Goal: Transaction & Acquisition: Purchase product/service

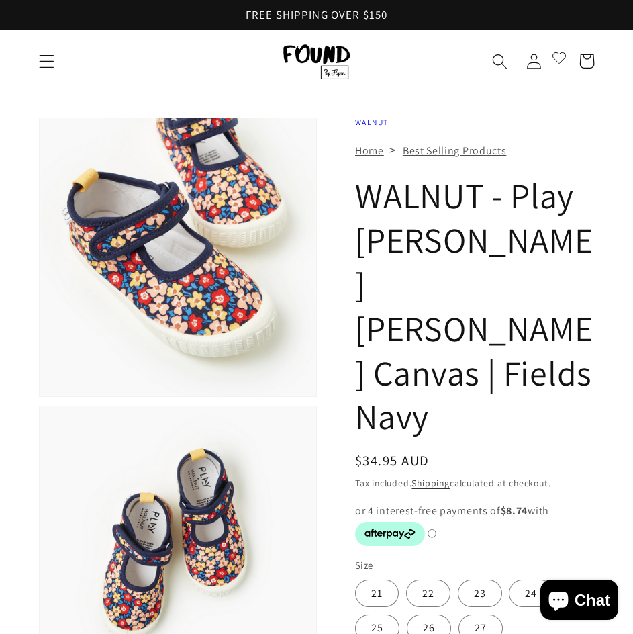
click at [377, 123] on link "WALNUT" at bounding box center [372, 122] width 34 height 10
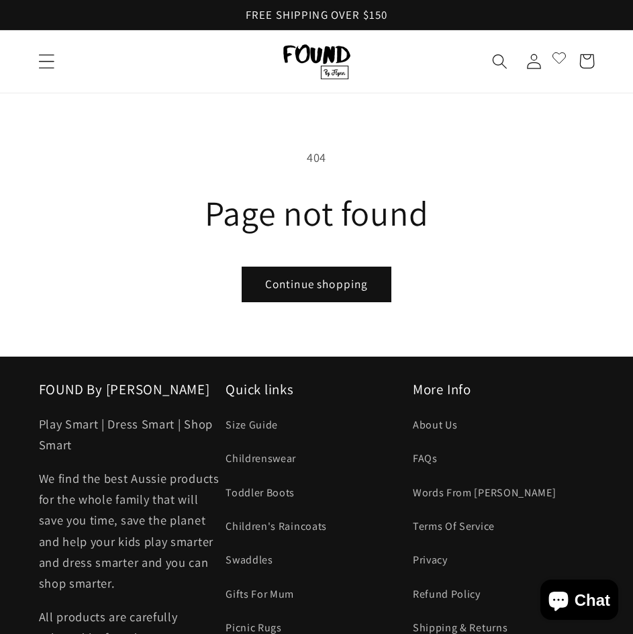
click at [46, 62] on icon "Menu" at bounding box center [45, 61] width 15 height 14
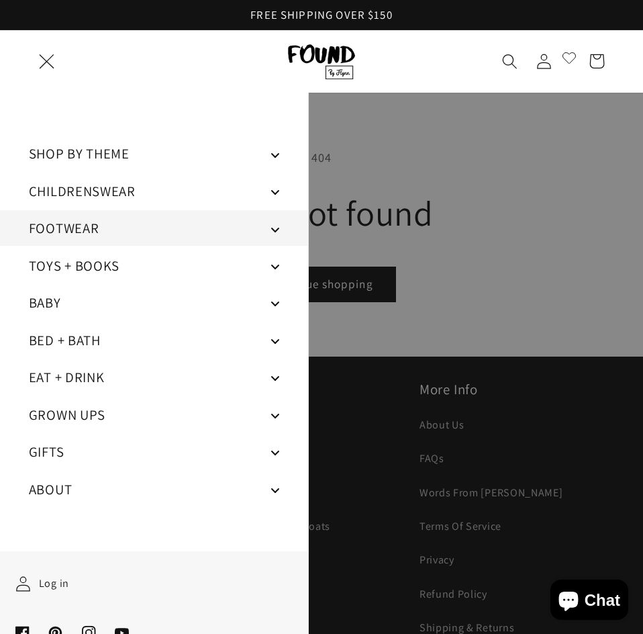
click at [140, 227] on link "FOOTWEAR" at bounding box center [154, 228] width 308 height 36
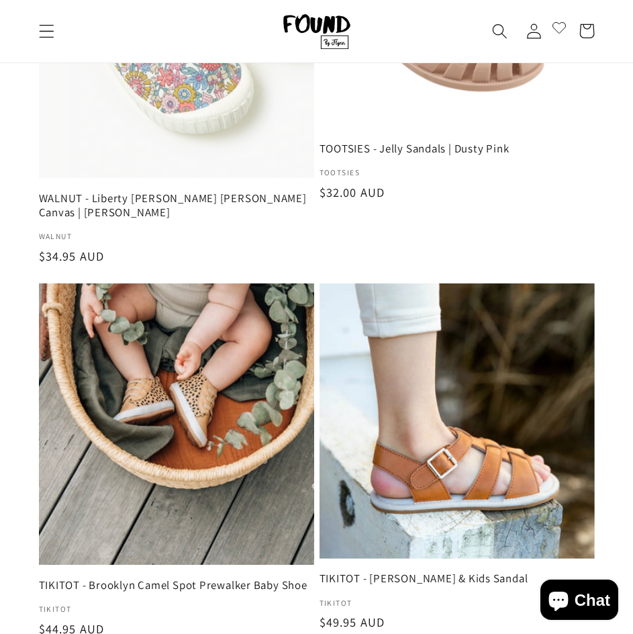
scroll to position [1343, 0]
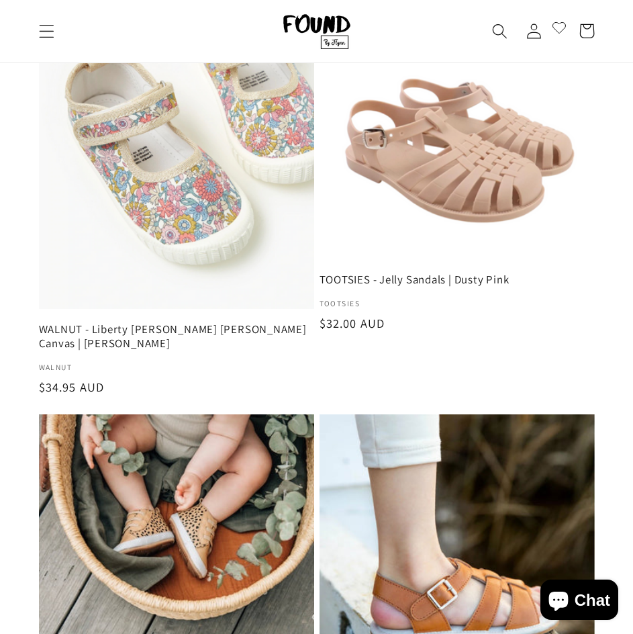
click at [146, 322] on link "WALNUT - Liberty [PERSON_NAME] [PERSON_NAME] Canvas | [PERSON_NAME]" at bounding box center [176, 336] width 275 height 29
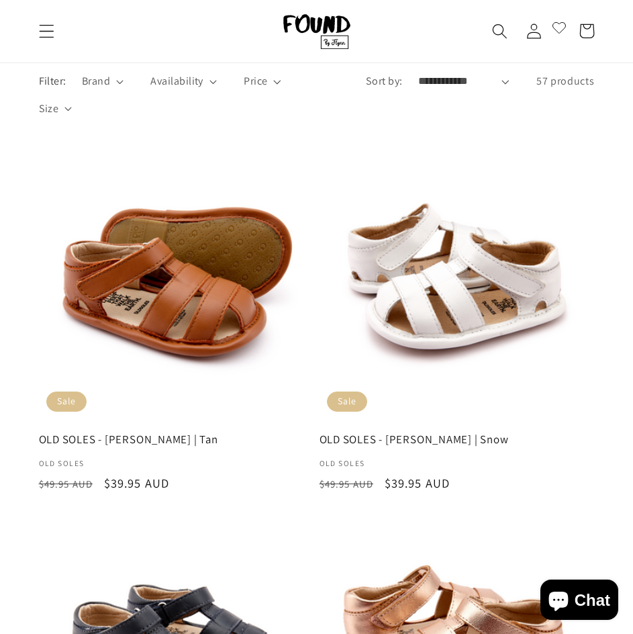
scroll to position [0, 0]
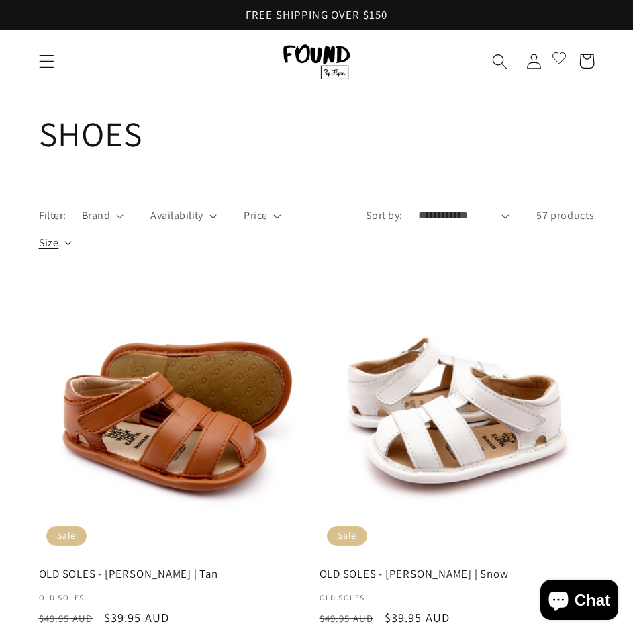
click at [59, 242] on span "Size" at bounding box center [49, 242] width 20 height 15
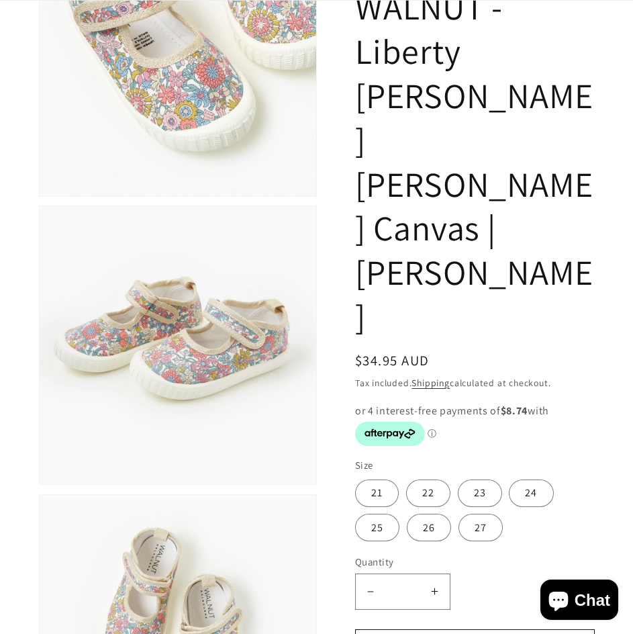
scroll to position [269, 0]
